Goal: Transaction & Acquisition: Purchase product/service

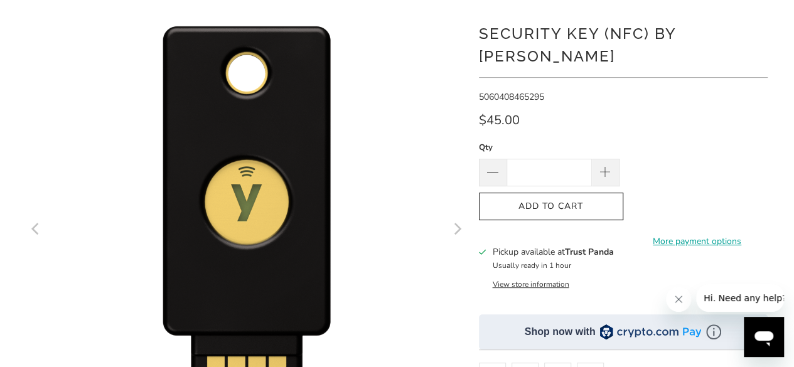
scroll to position [107, 0]
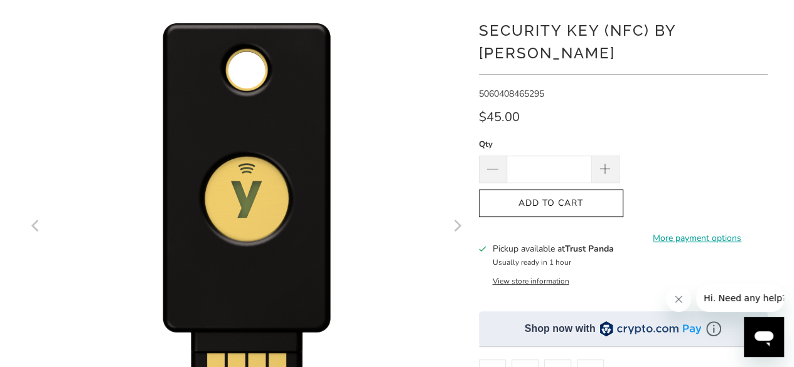
drag, startPoint x: 799, startPoint y: 43, endPoint x: 773, endPoint y: 53, distance: 28.2
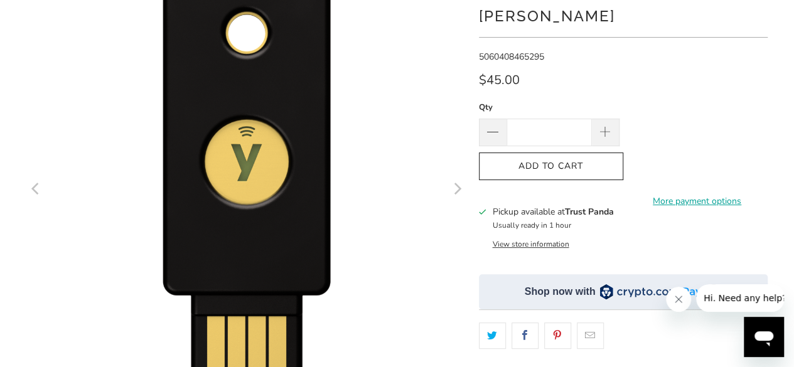
scroll to position [146, 0]
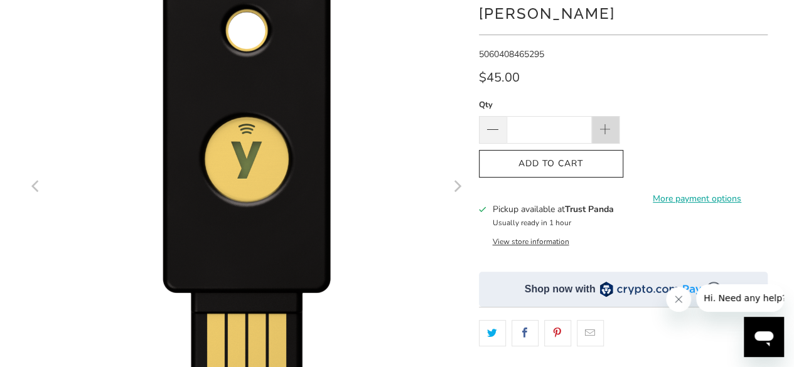
click at [604, 124] on span at bounding box center [605, 131] width 14 height 14
type input "*"
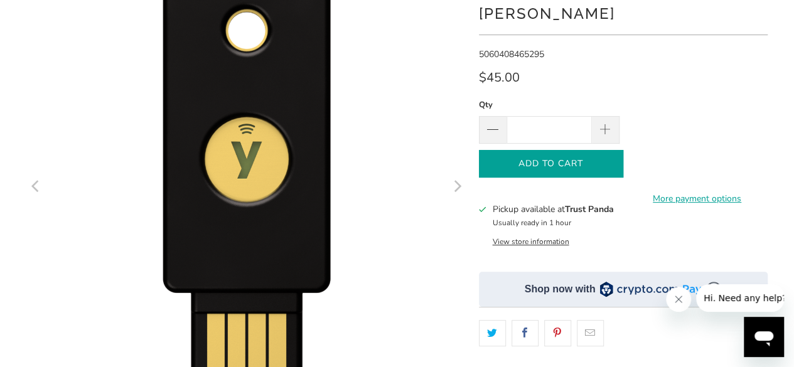
click at [597, 159] on span "Add to Cart" at bounding box center [551, 164] width 118 height 11
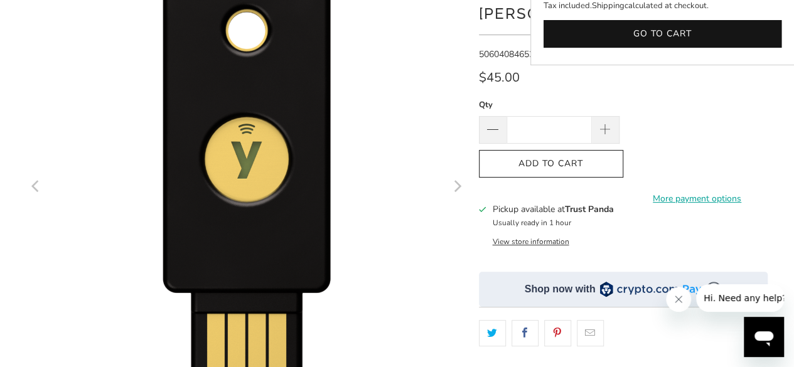
scroll to position [0, 0]
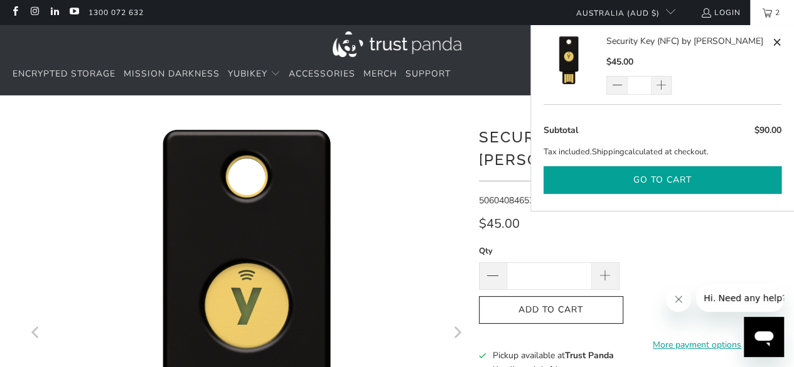
click at [712, 170] on button "Go to cart" at bounding box center [663, 180] width 238 height 28
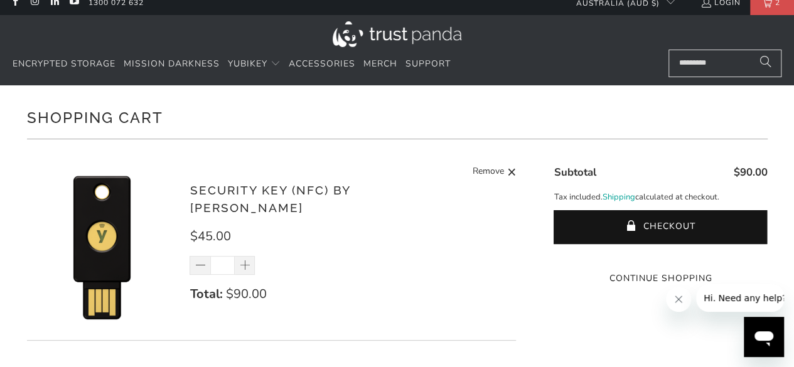
scroll to position [21, 0]
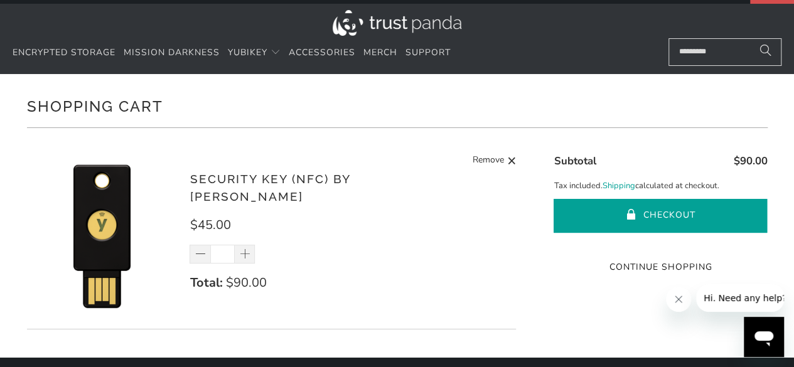
click at [681, 213] on button "Checkout" at bounding box center [661, 216] width 214 height 34
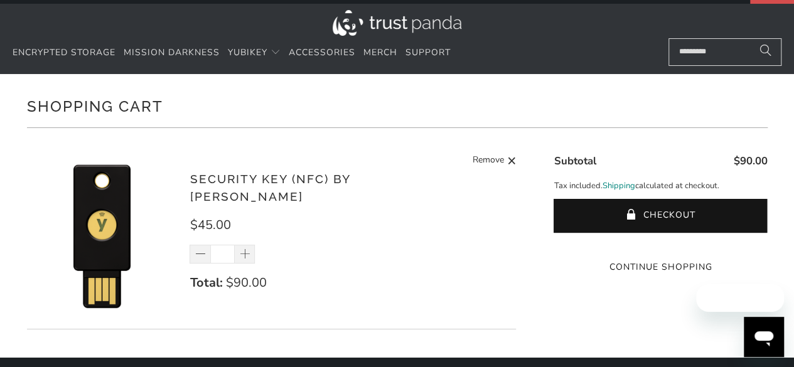
click at [623, 183] on link "Shipping" at bounding box center [618, 186] width 33 height 13
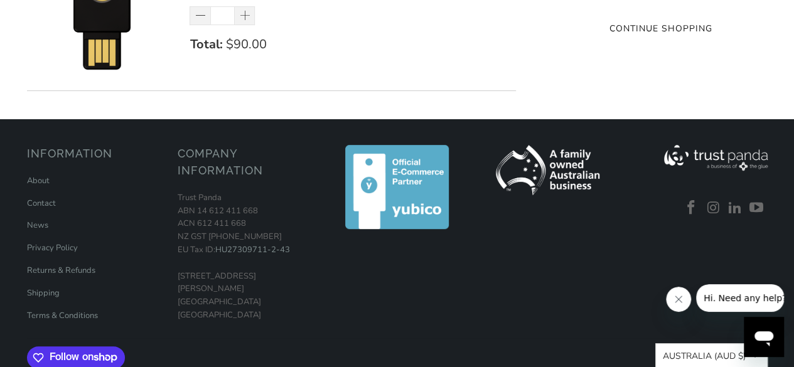
scroll to position [270, 0]
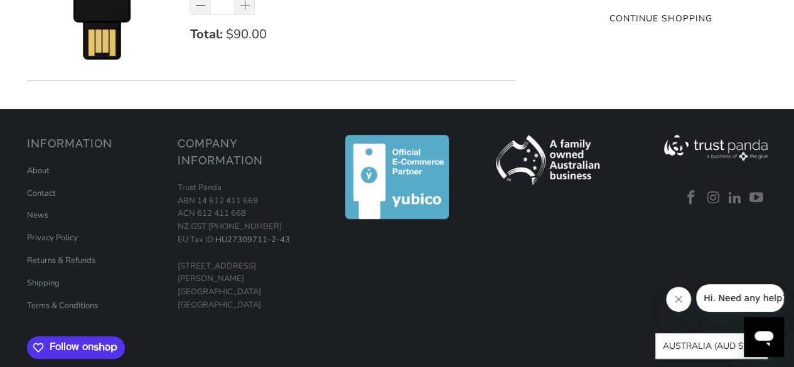
drag, startPoint x: 800, startPoint y: 189, endPoint x: 26, endPoint y: 8, distance: 795.3
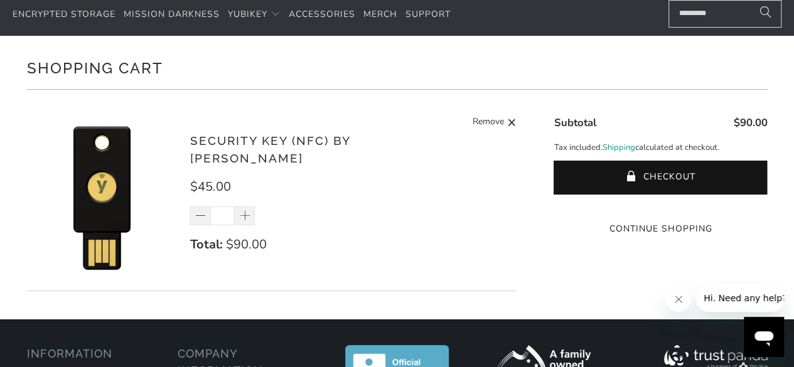
scroll to position [8, 0]
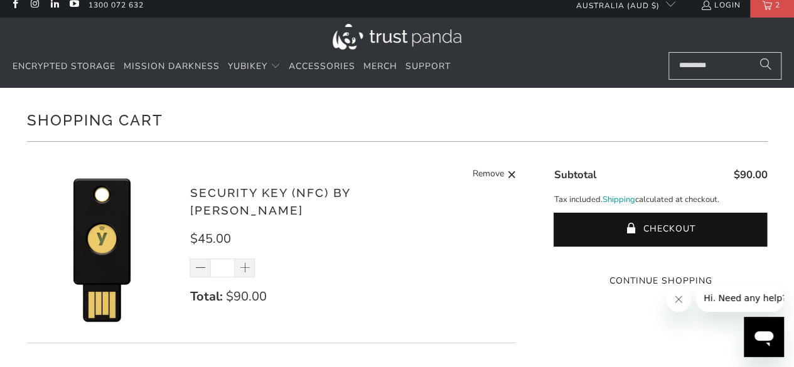
click at [661, 254] on shop-pay-wallet-button at bounding box center [659, 257] width 3 height 12
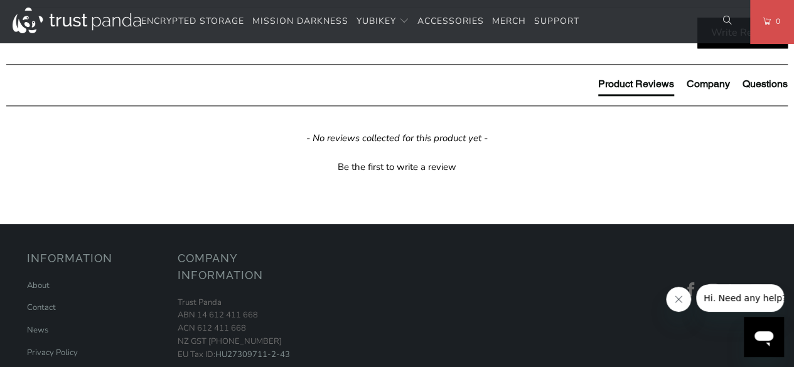
scroll to position [744, 0]
